Goal: Information Seeking & Learning: Compare options

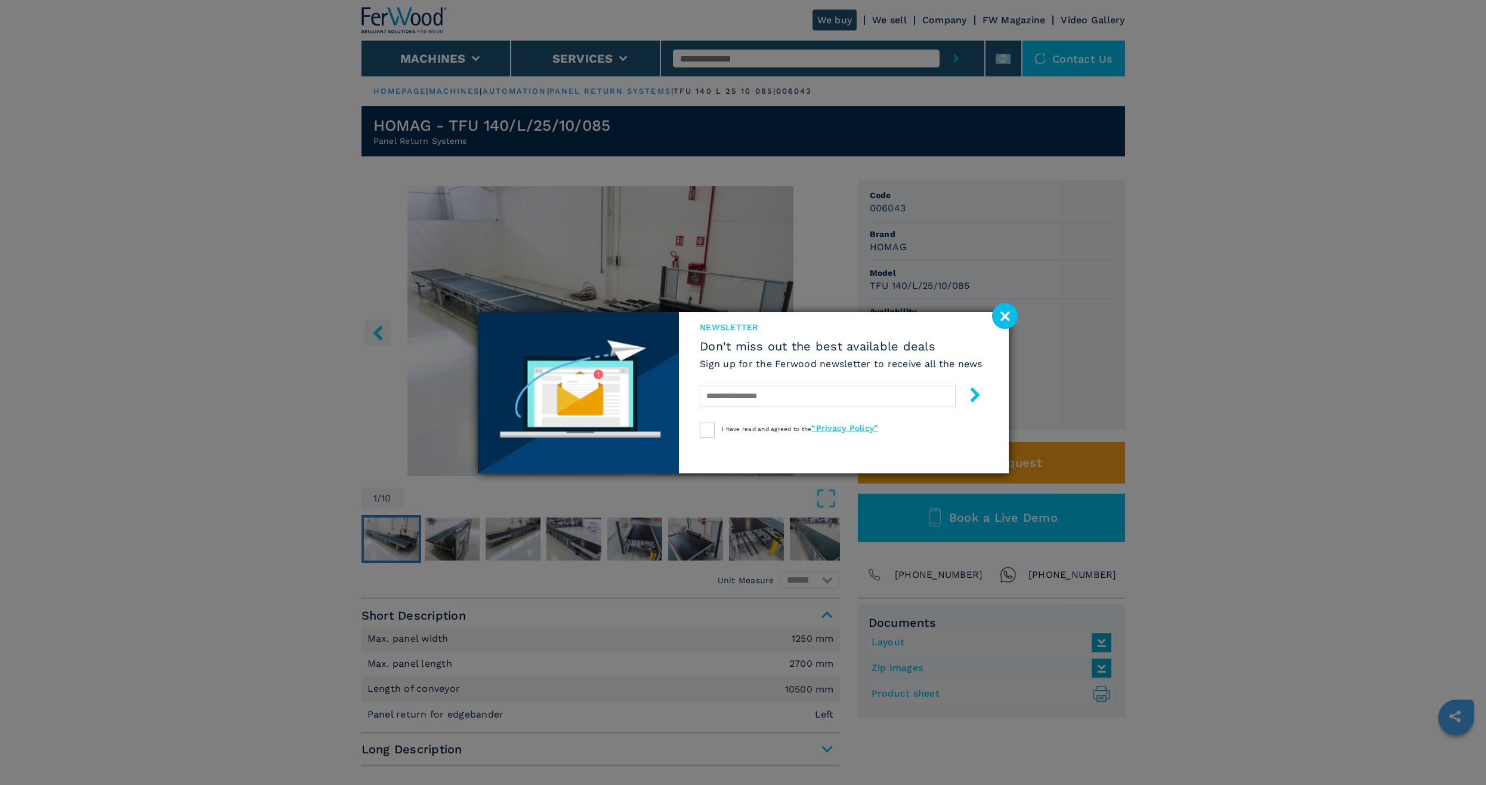
click at [1014, 318] on image at bounding box center [1005, 316] width 26 height 26
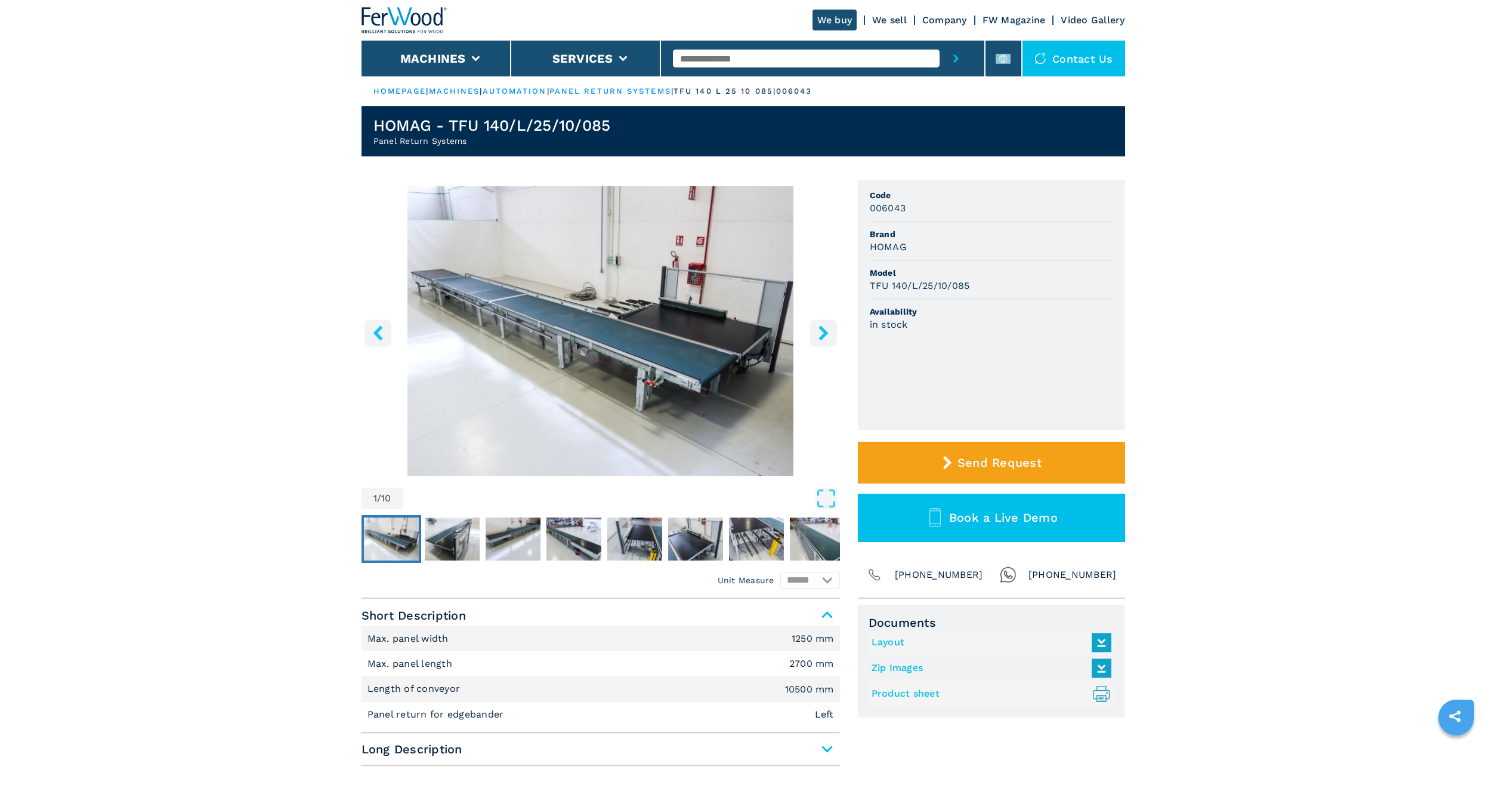
click at [665, 359] on img "Go to Slide 1" at bounding box center [601, 330] width 479 height 289
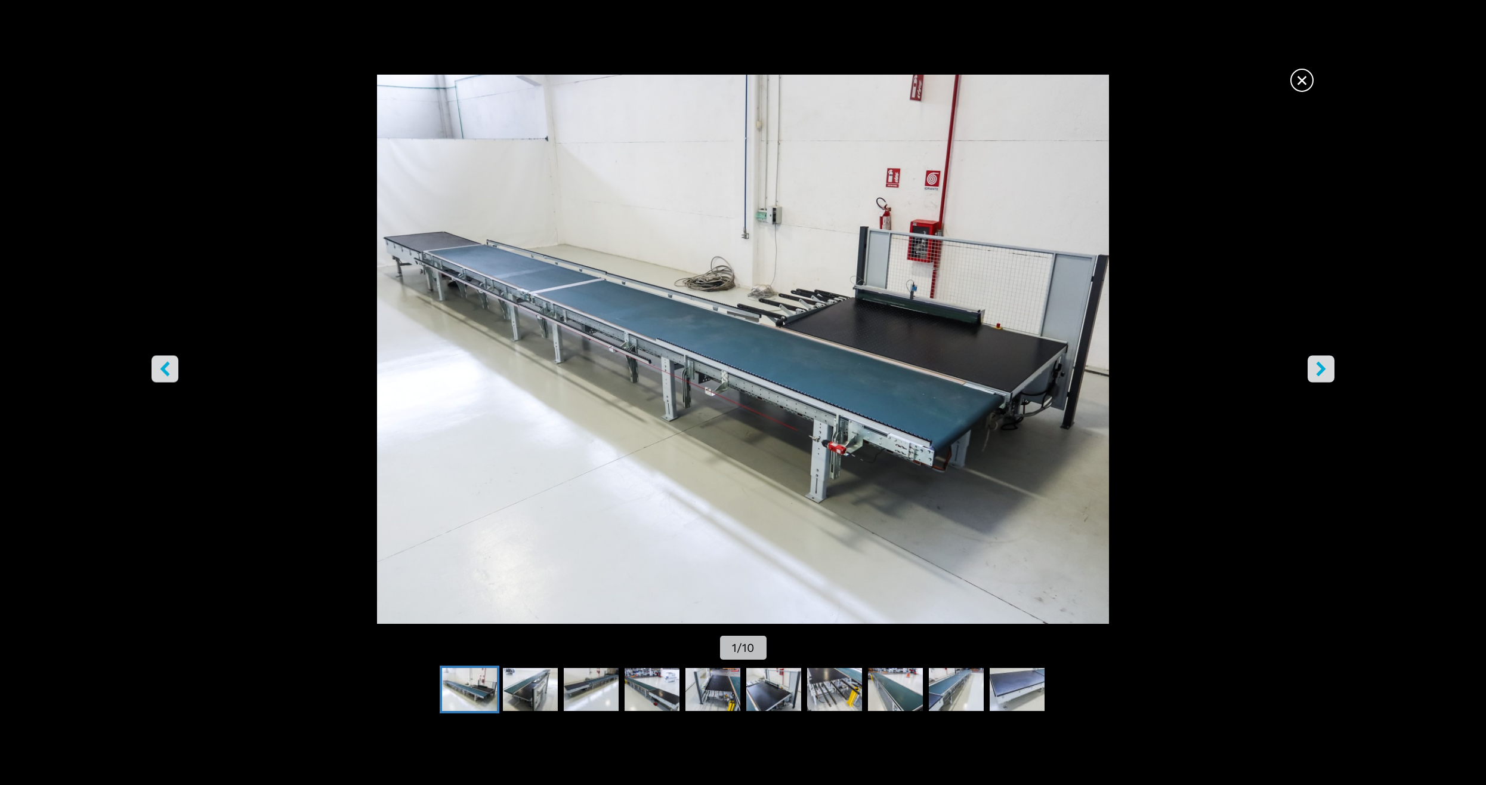
click at [1317, 374] on icon "right-button" at bounding box center [1321, 368] width 10 height 15
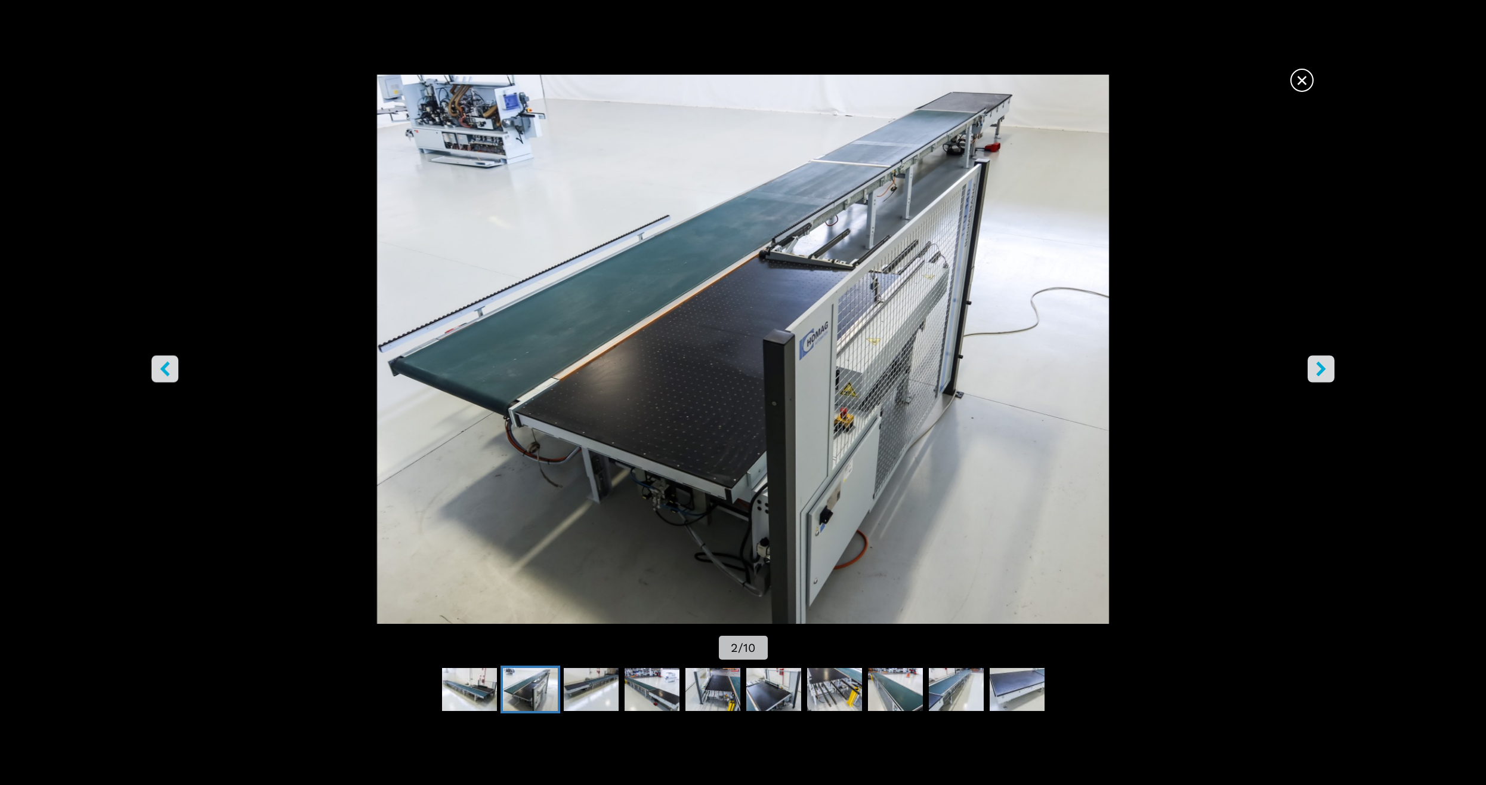
click at [1317, 374] on icon "right-button" at bounding box center [1321, 368] width 10 height 15
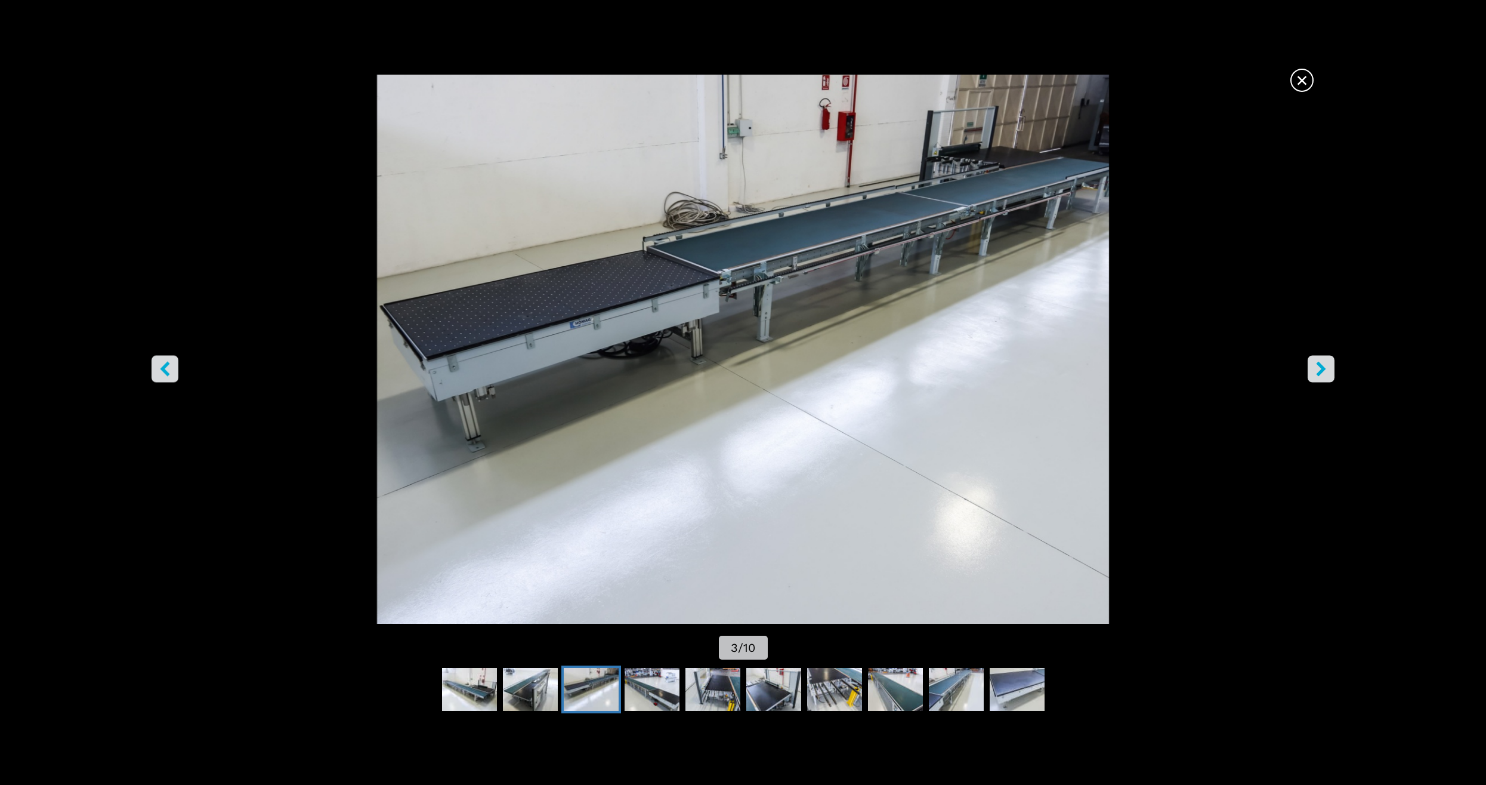
click at [1317, 374] on icon "right-button" at bounding box center [1321, 368] width 10 height 15
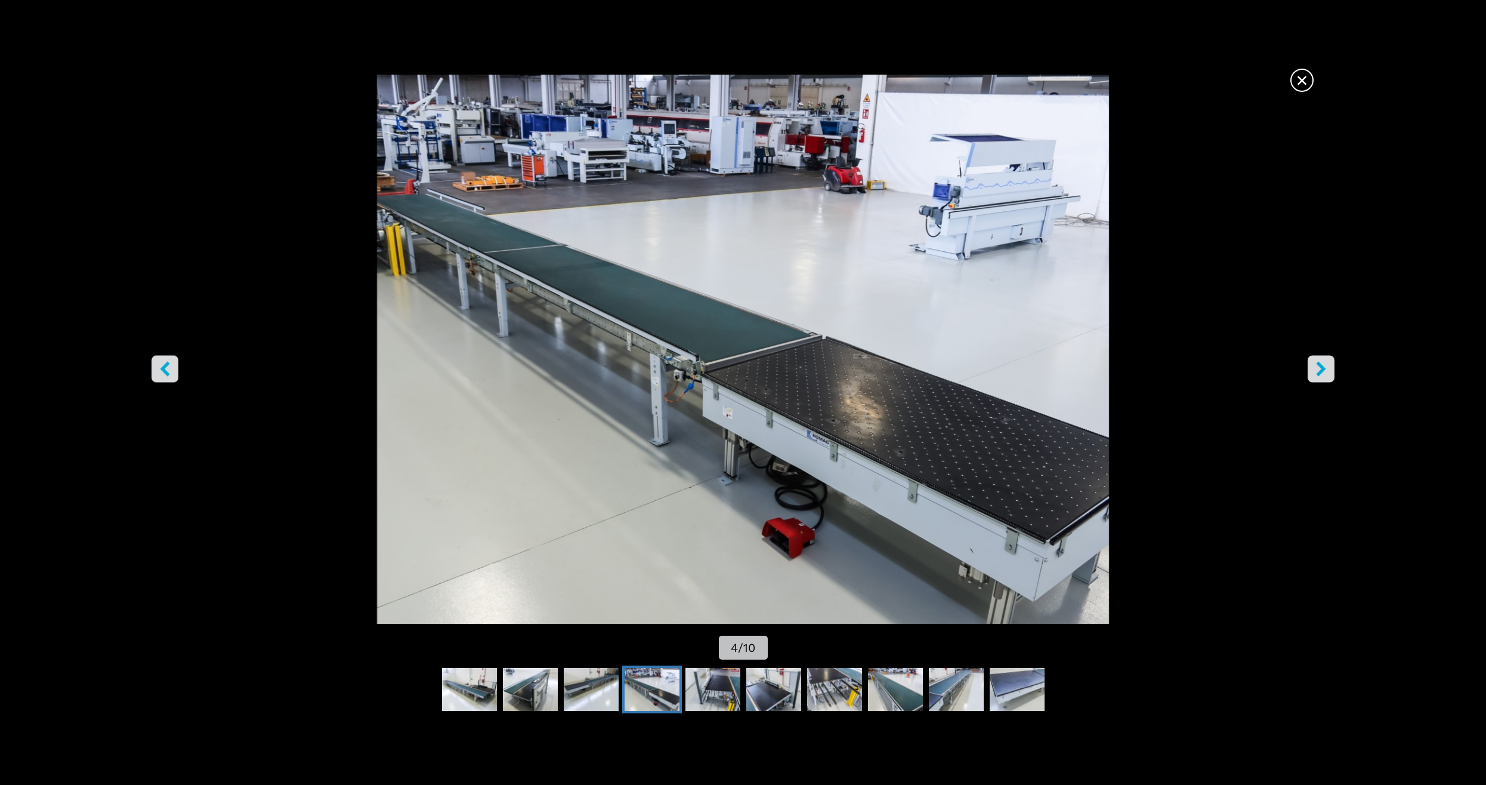
click at [1317, 374] on icon "right-button" at bounding box center [1321, 368] width 10 height 15
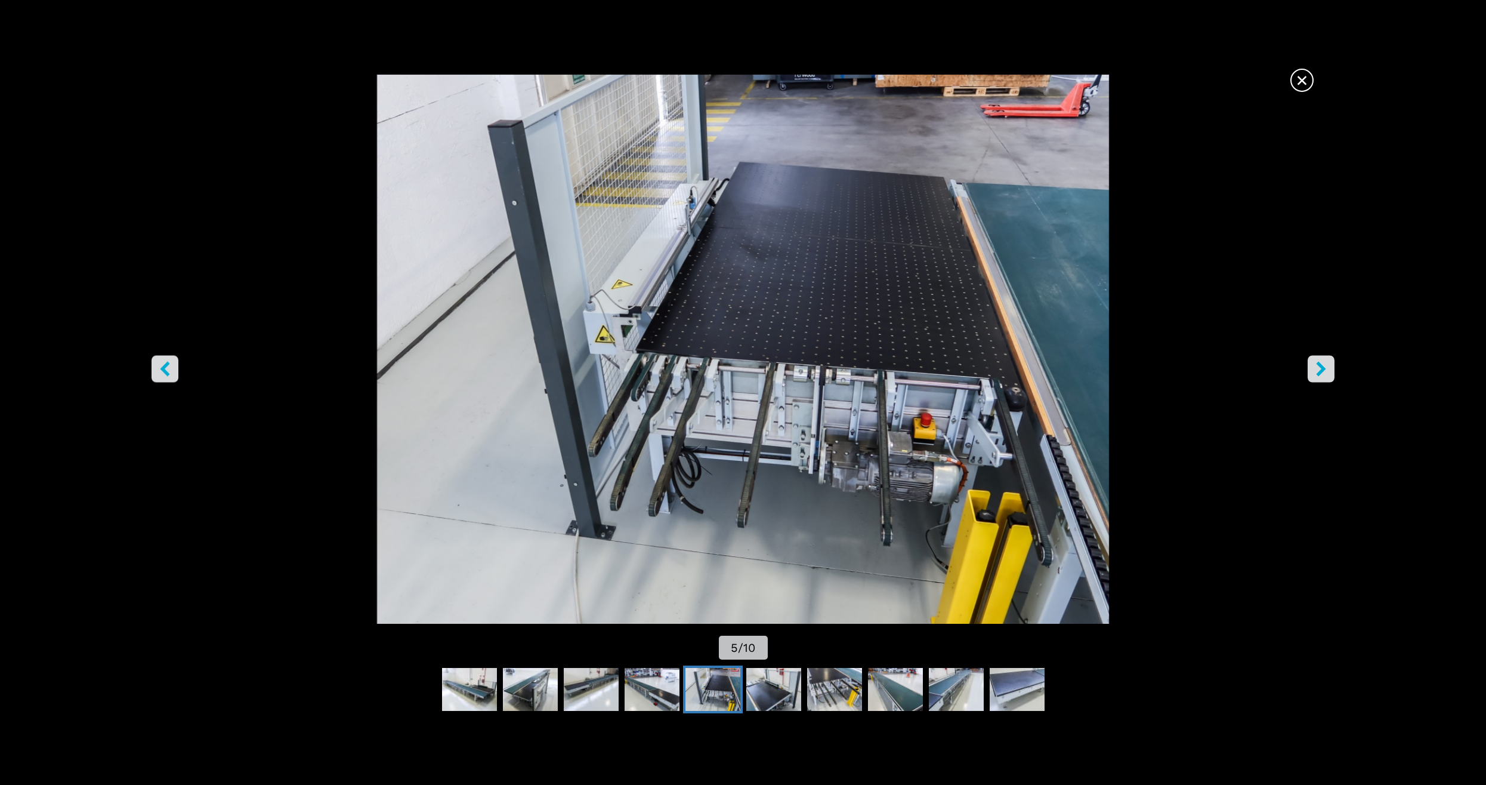
click at [1317, 374] on icon "right-button" at bounding box center [1321, 368] width 10 height 15
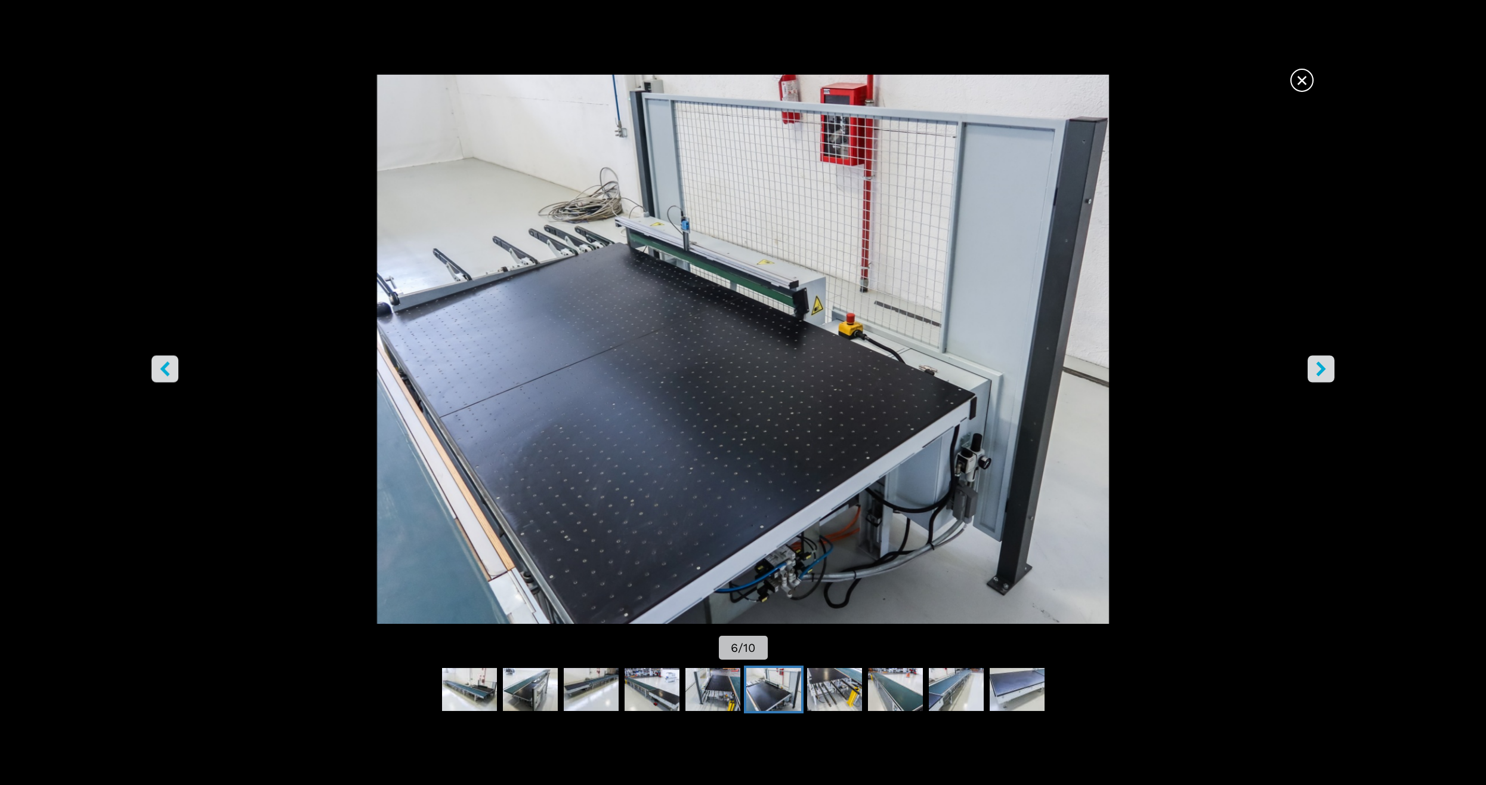
click at [1317, 374] on icon "right-button" at bounding box center [1321, 368] width 10 height 15
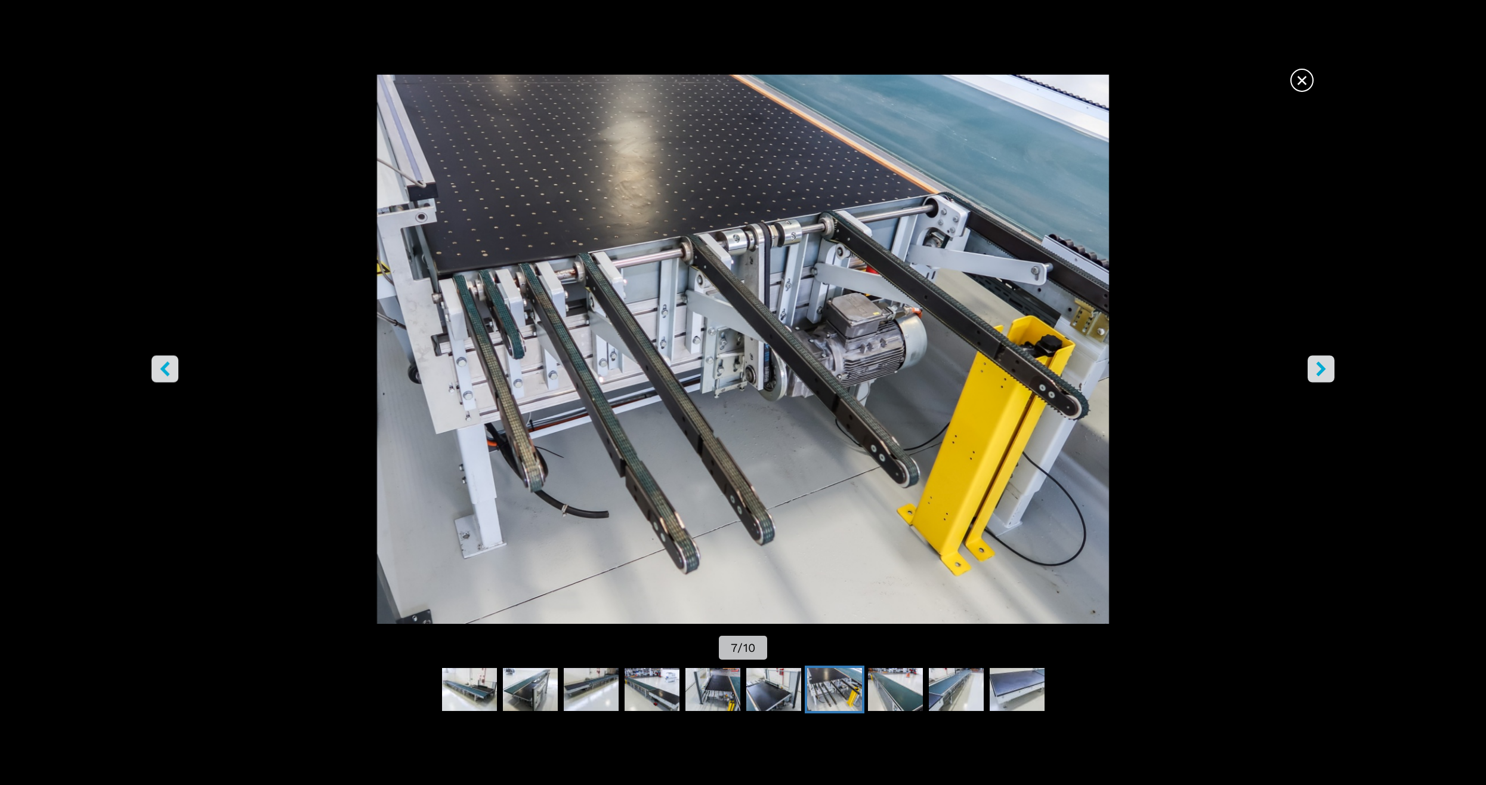
click at [1317, 374] on icon "right-button" at bounding box center [1321, 368] width 10 height 15
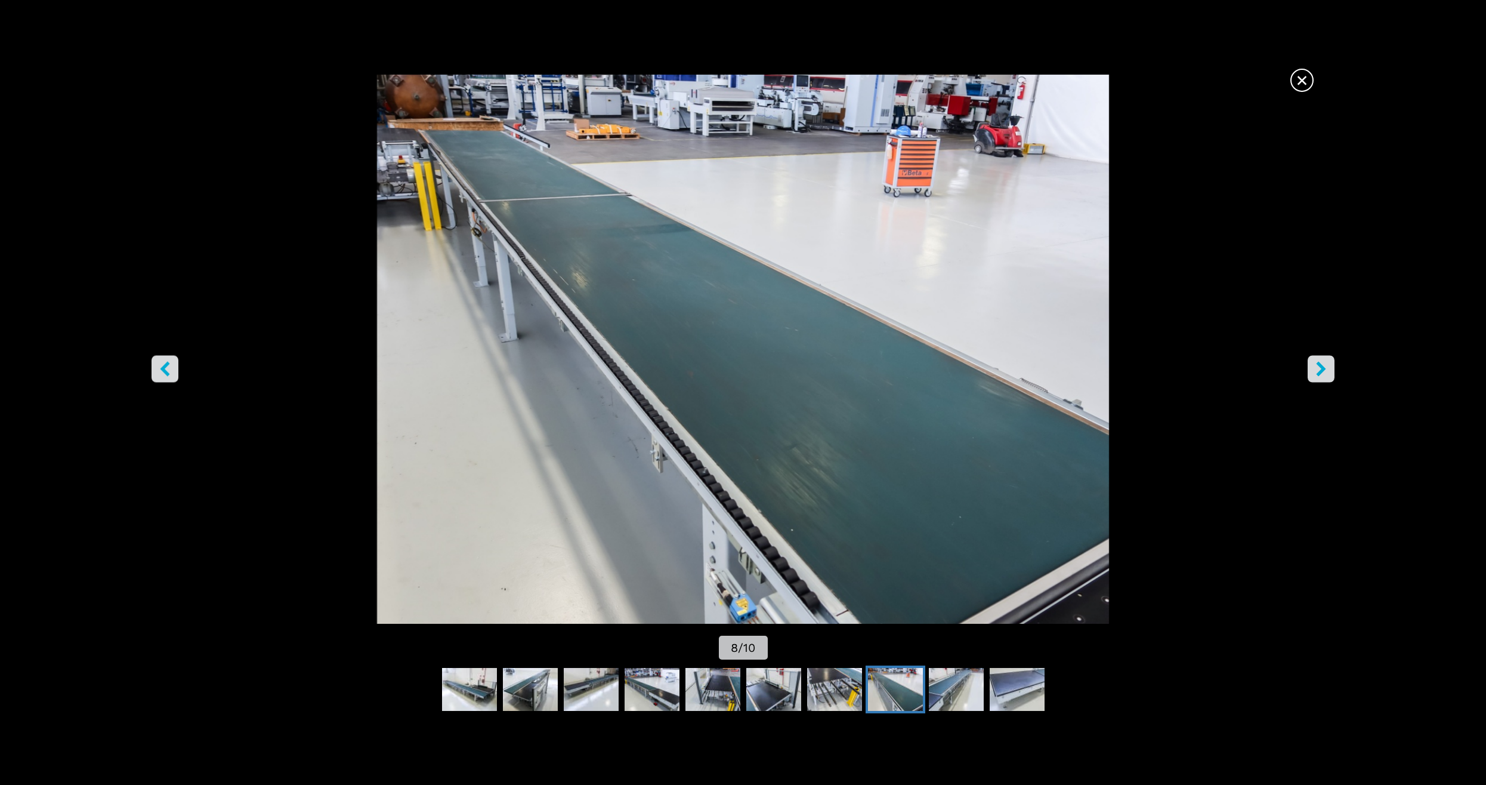
click at [1317, 374] on icon "right-button" at bounding box center [1321, 368] width 10 height 15
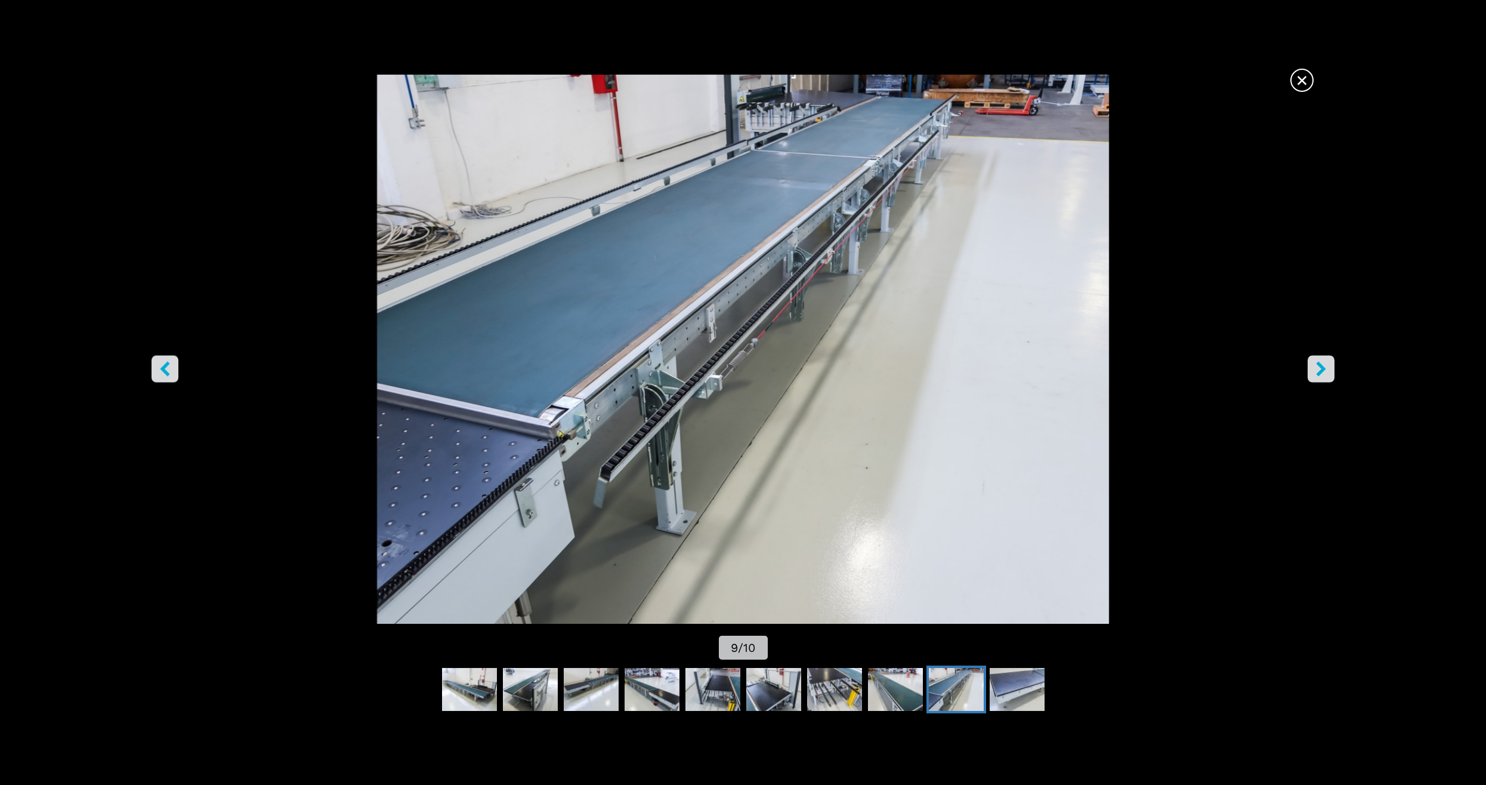
click at [174, 368] on button "left-button" at bounding box center [165, 368] width 27 height 27
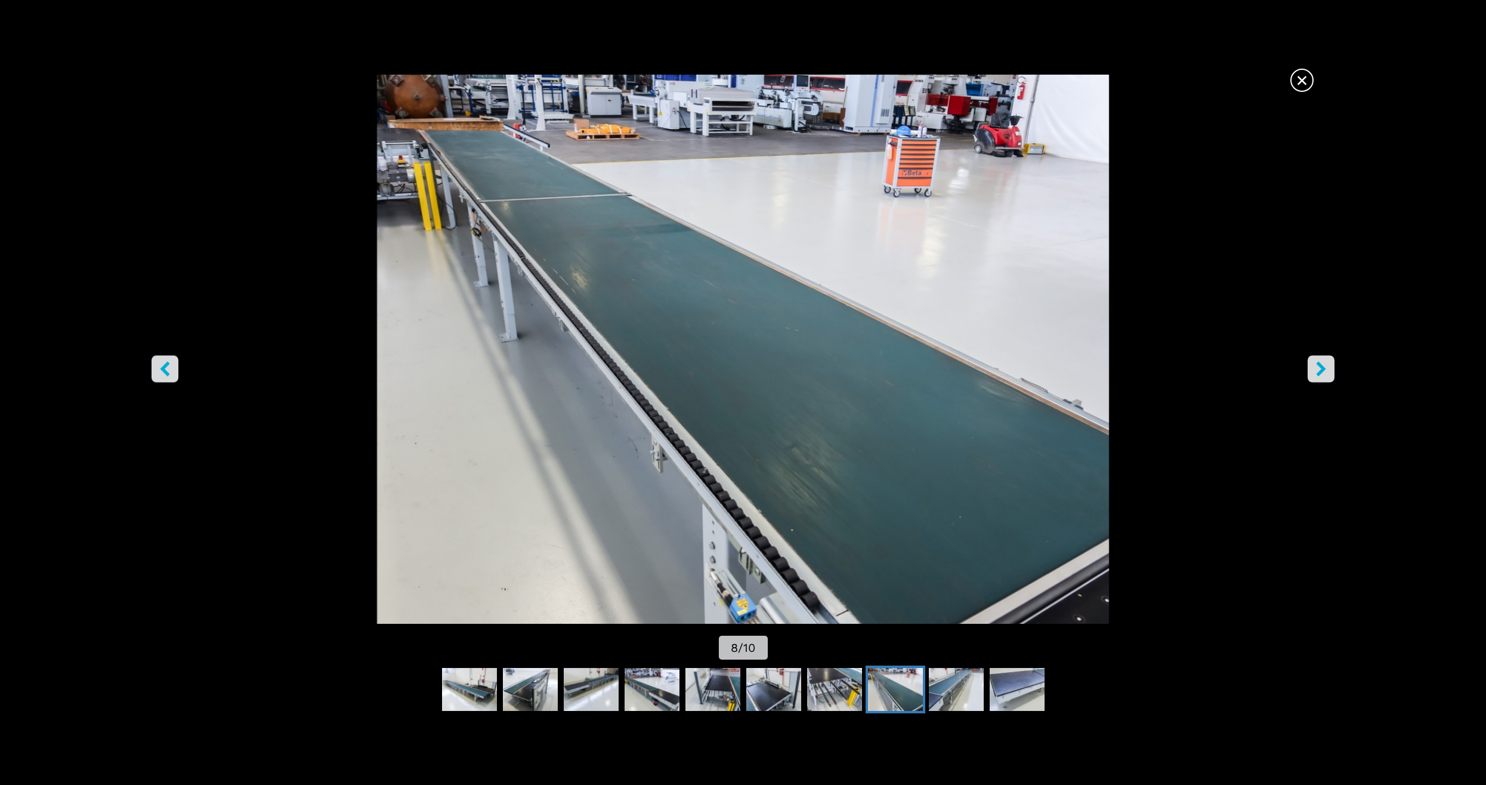
click at [1325, 375] on icon "right-button" at bounding box center [1321, 368] width 15 height 15
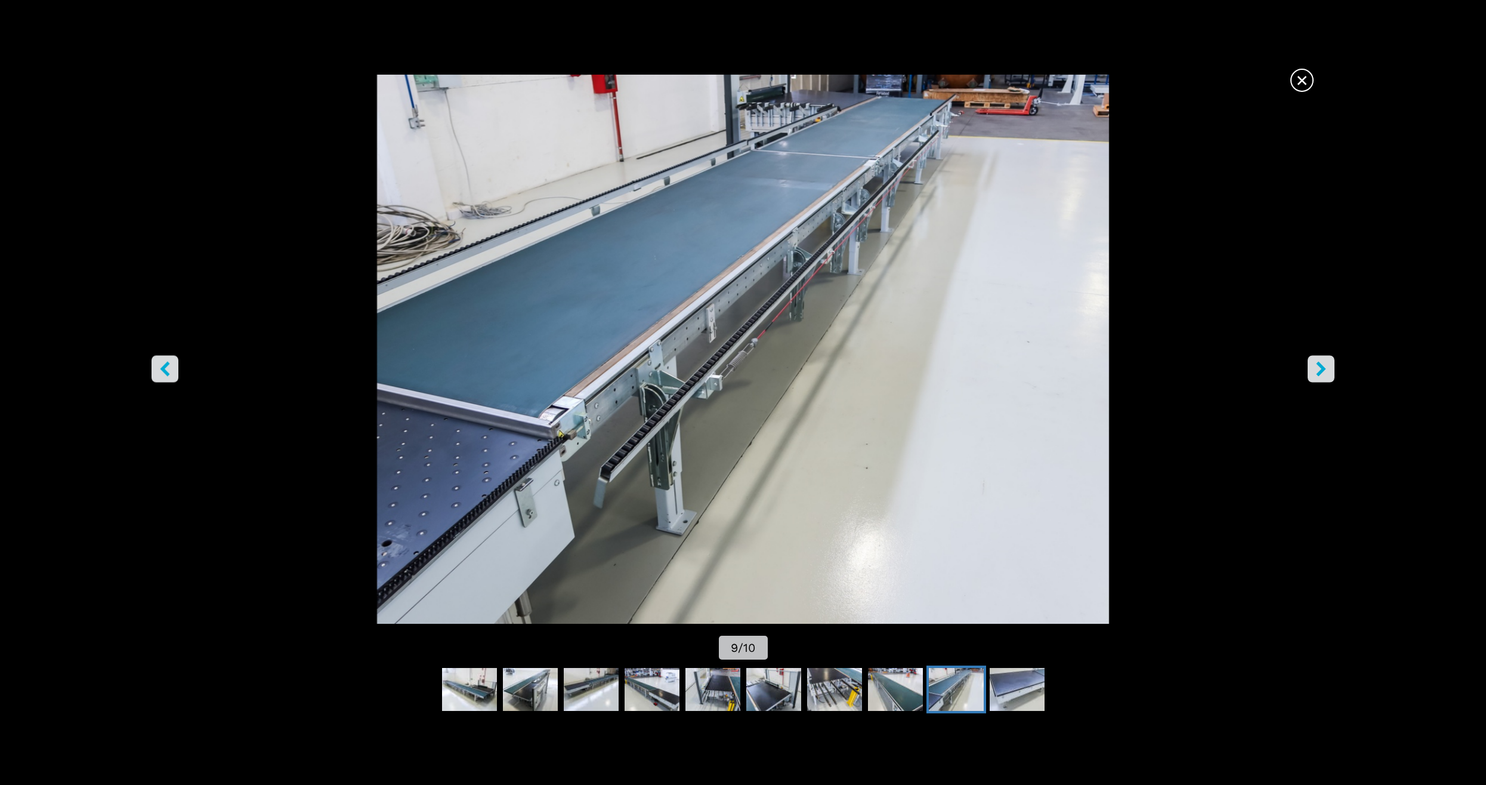
click at [1325, 374] on icon "right-button" at bounding box center [1321, 368] width 15 height 15
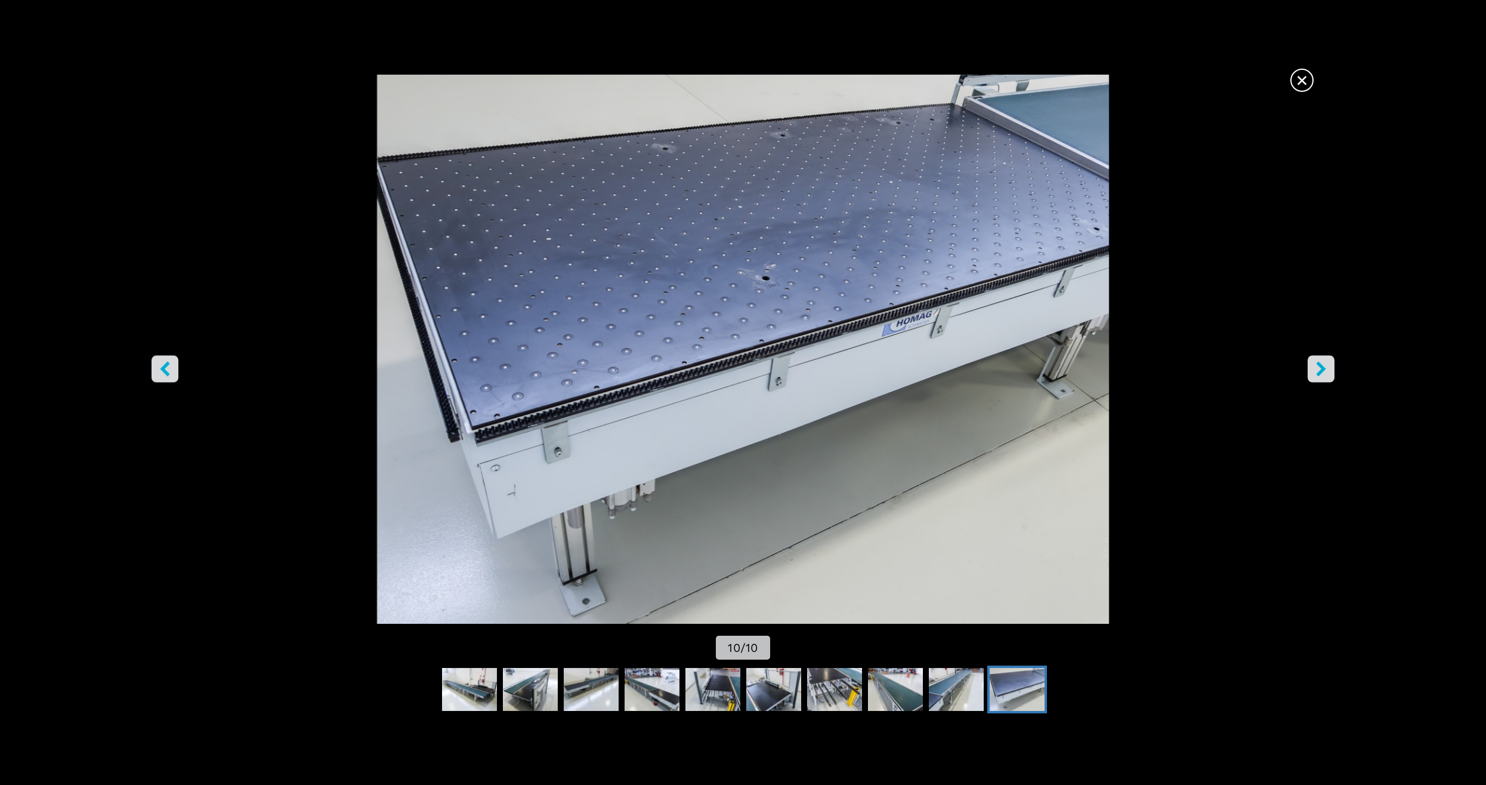
click at [1325, 374] on icon "right-button" at bounding box center [1321, 368] width 15 height 15
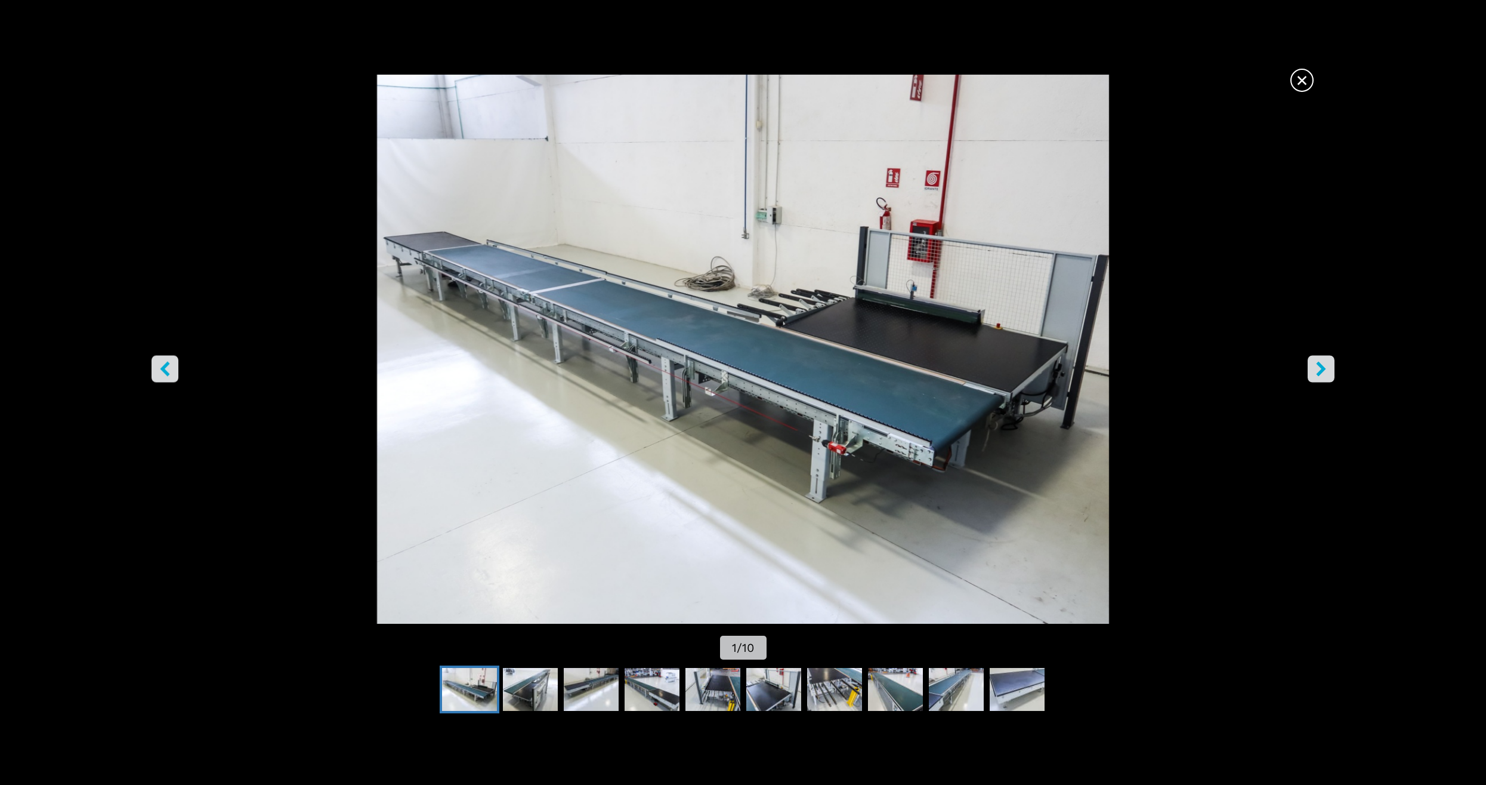
click at [1325, 374] on icon "right-button" at bounding box center [1321, 368] width 15 height 15
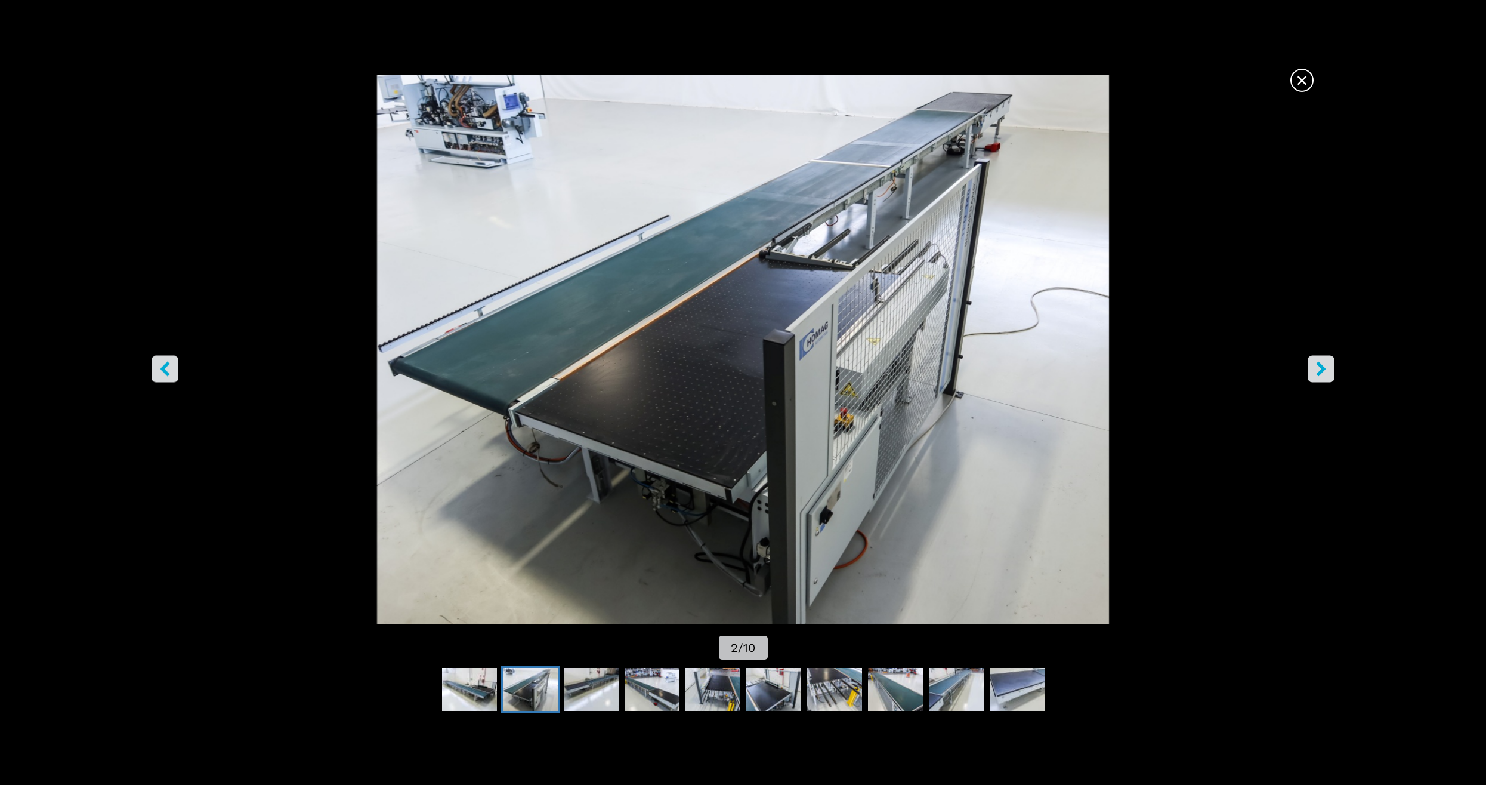
click at [1325, 374] on icon "right-button" at bounding box center [1321, 368] width 15 height 15
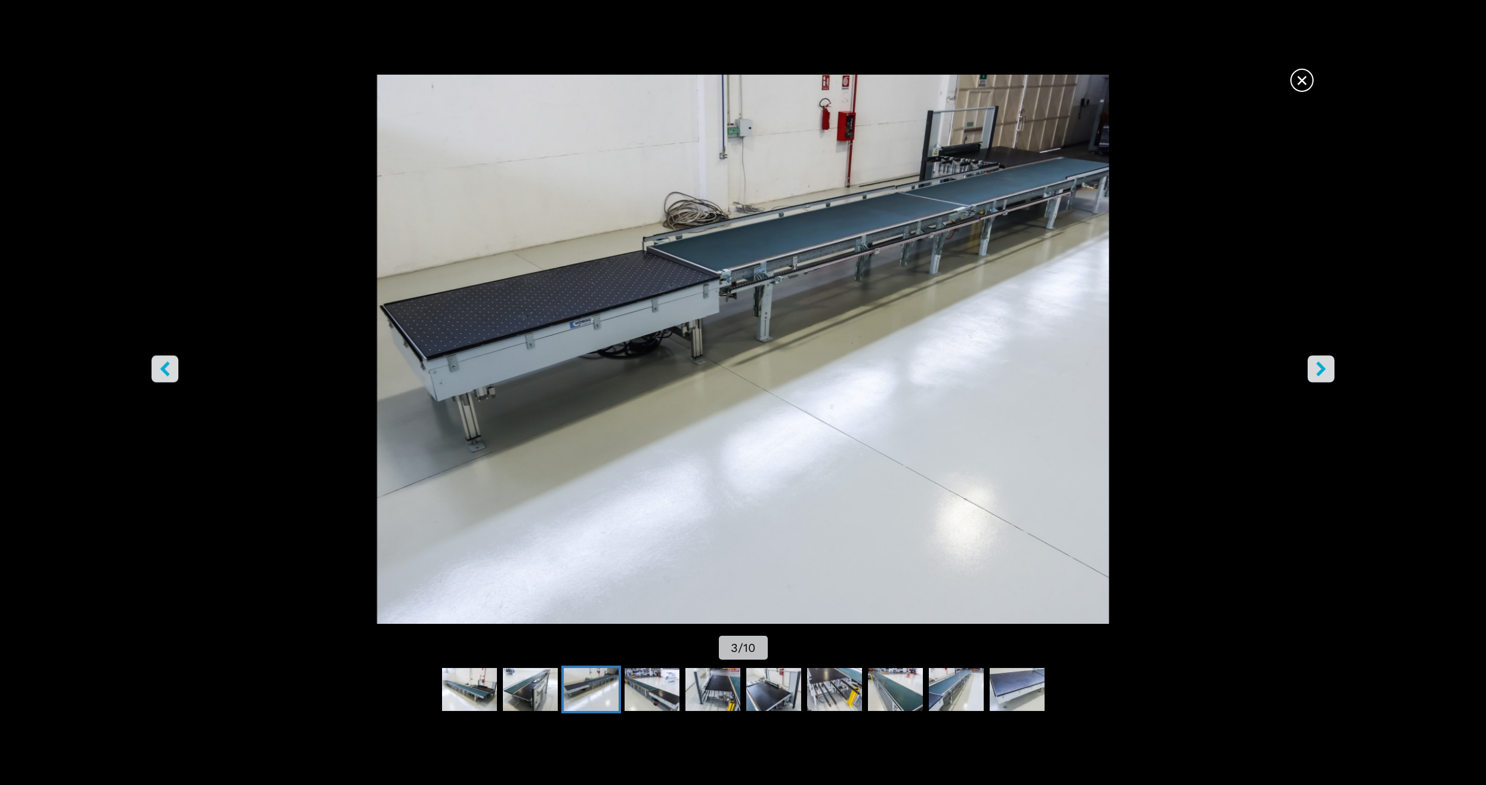
click at [1325, 374] on icon "right-button" at bounding box center [1321, 368] width 15 height 15
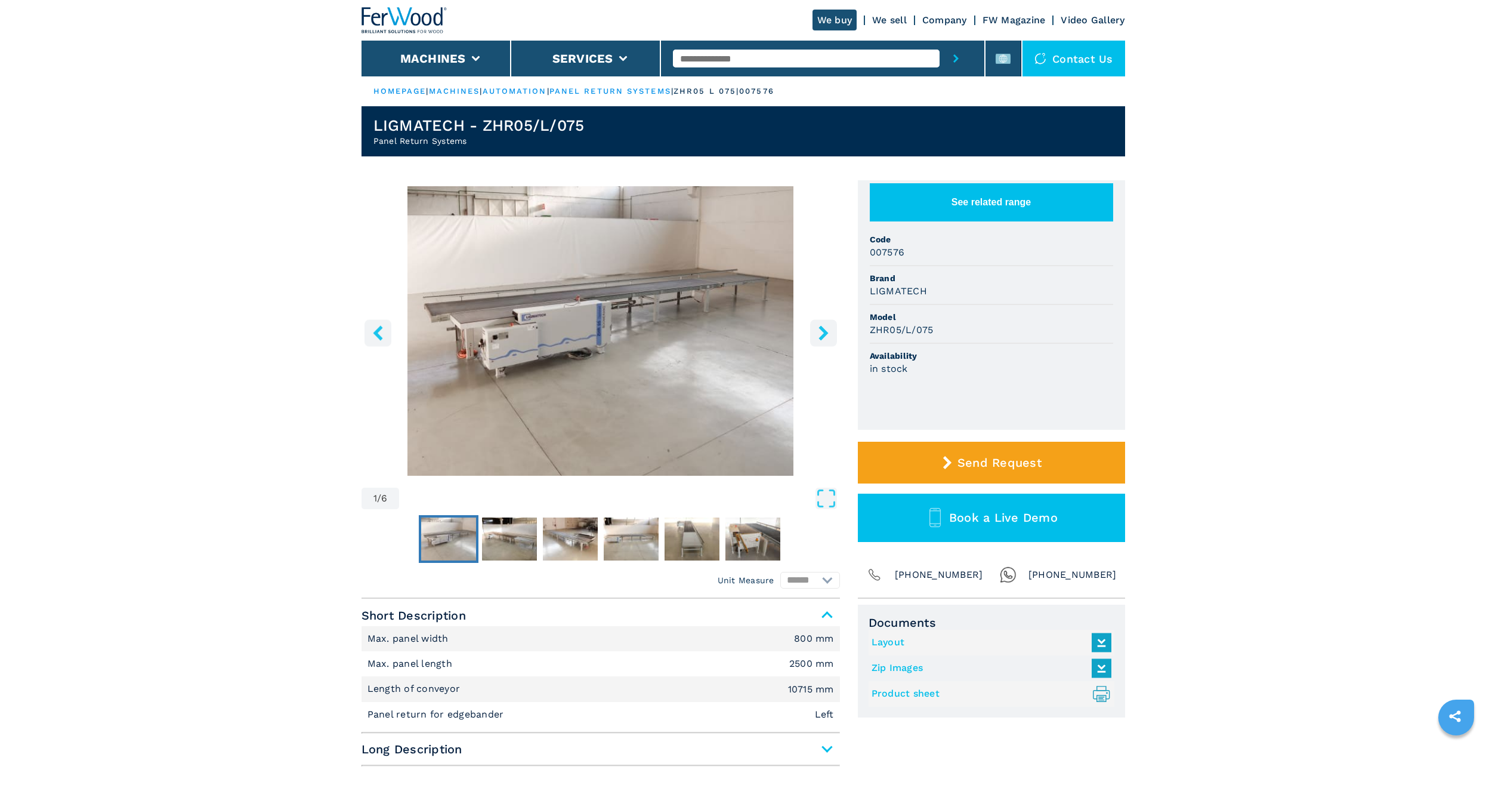
click at [628, 300] on img "Go to Slide 1" at bounding box center [601, 330] width 479 height 289
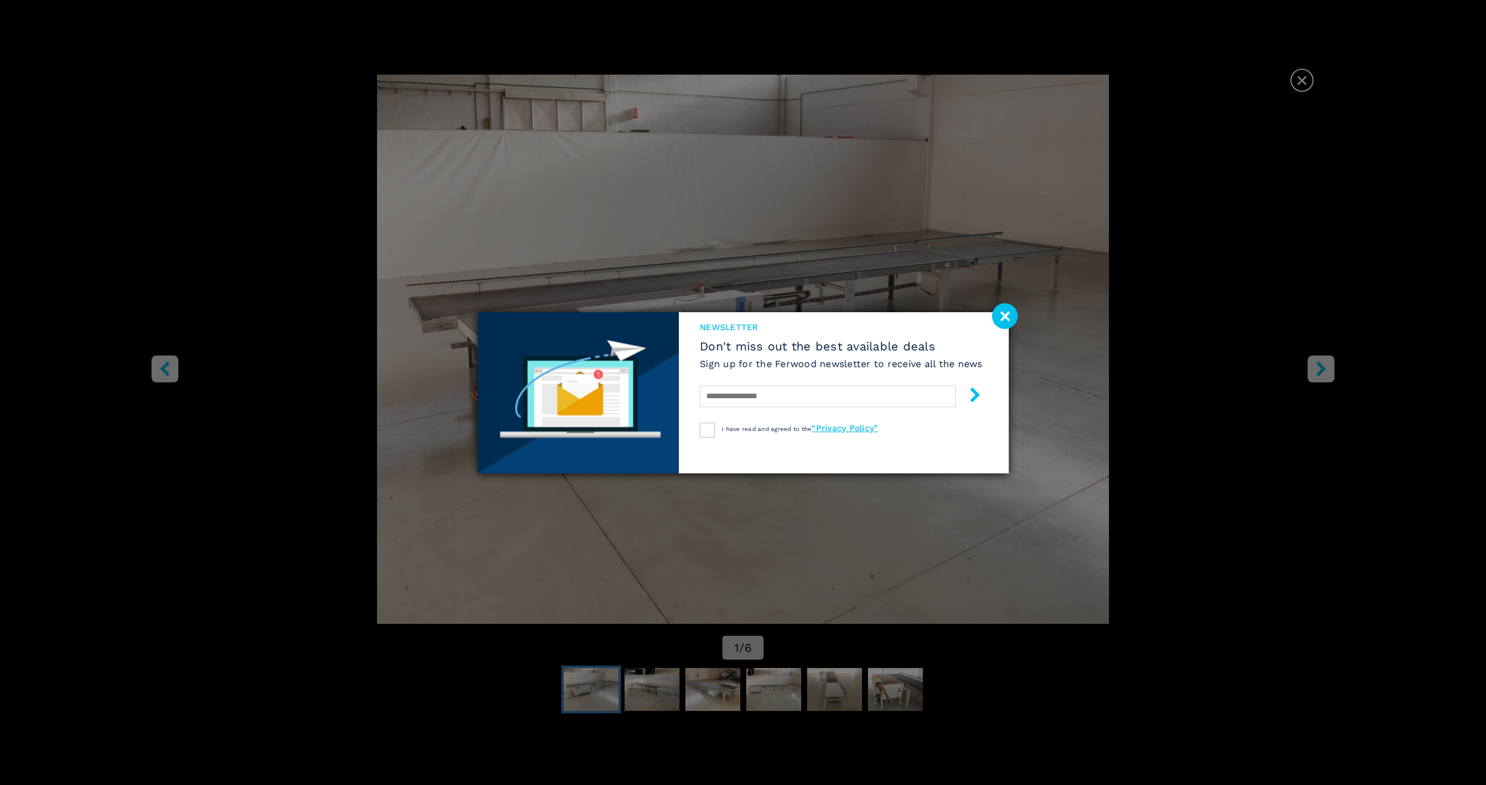
click at [1013, 309] on image at bounding box center [1005, 316] width 26 height 26
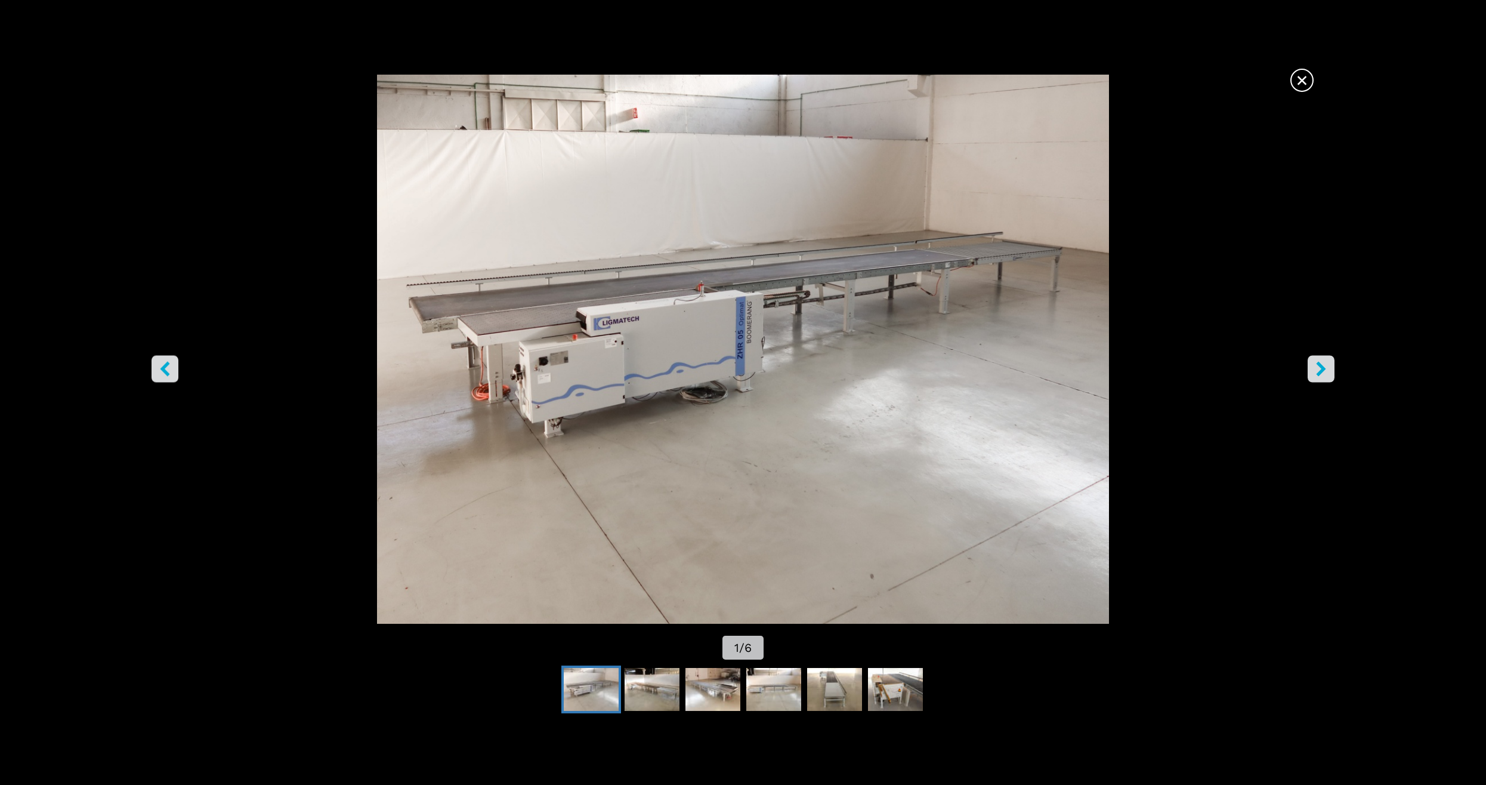
click at [1324, 371] on icon "right-button" at bounding box center [1321, 368] width 10 height 15
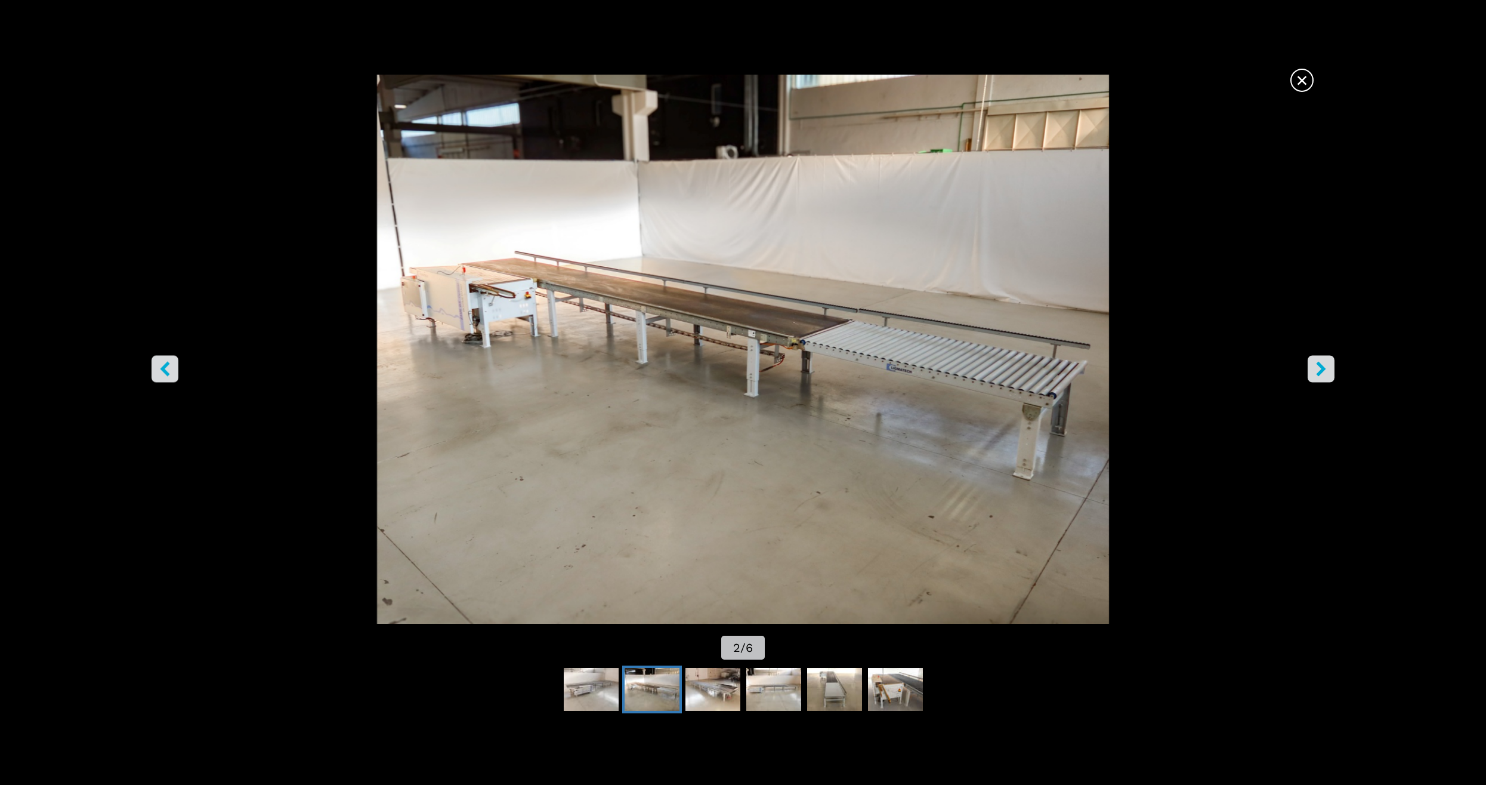
click at [1324, 371] on icon "right-button" at bounding box center [1321, 368] width 10 height 15
